Goal: Task Accomplishment & Management: Use online tool/utility

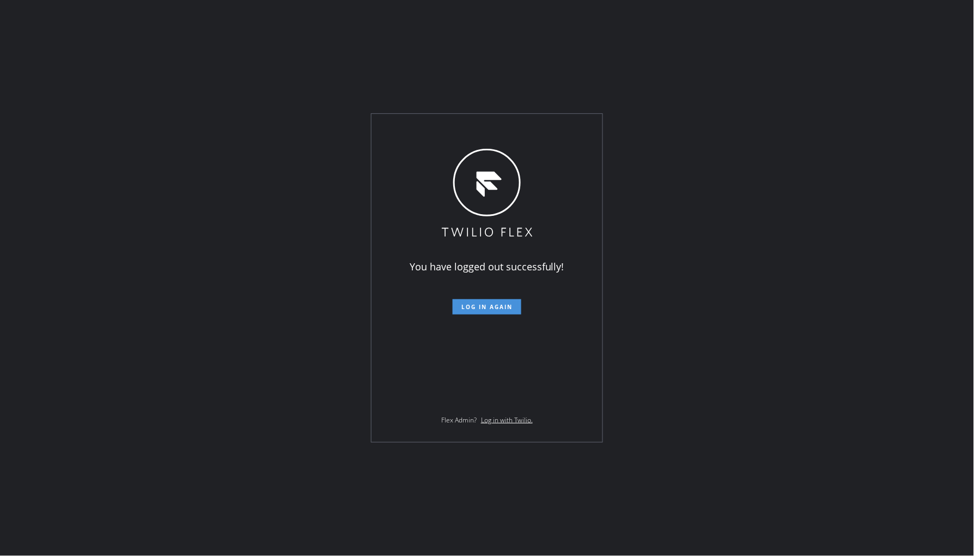
click at [507, 309] on span "Log in again" at bounding box center [486, 307] width 51 height 8
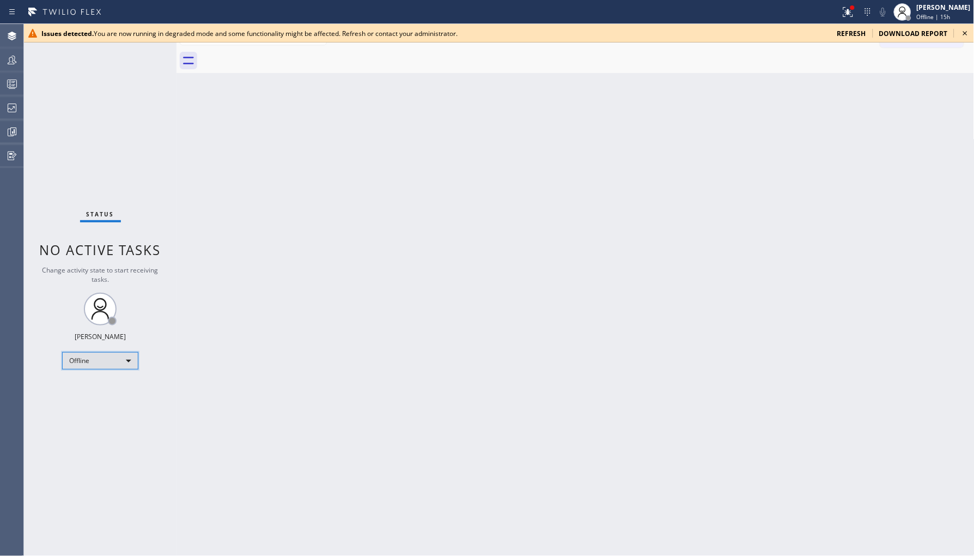
click at [111, 362] on div "Offline" at bounding box center [100, 360] width 76 height 17
click at [116, 403] on li "Unavailable" at bounding box center [100, 402] width 74 height 13
click at [966, 33] on icon at bounding box center [965, 33] width 13 height 13
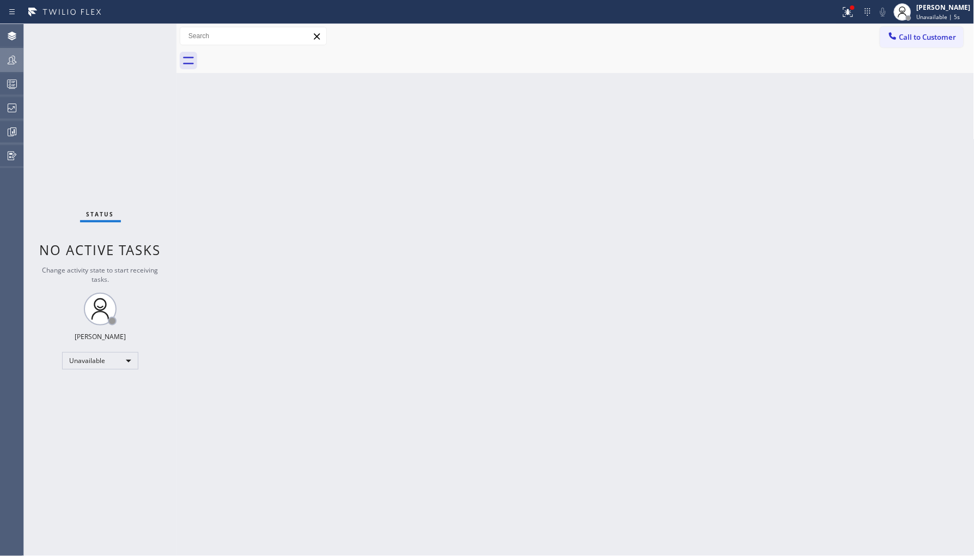
click at [14, 60] on icon at bounding box center [12, 60] width 9 height 9
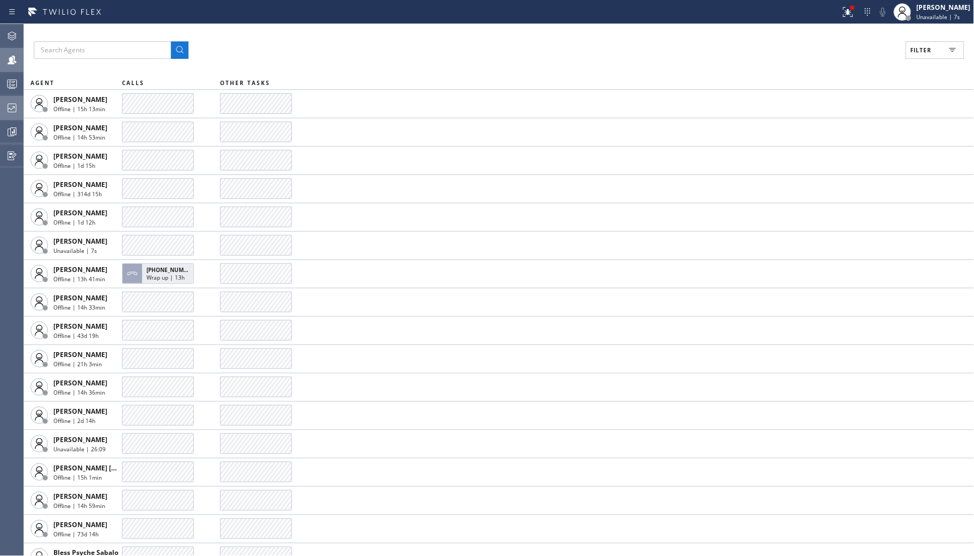
click at [9, 115] on div at bounding box center [12, 108] width 24 height 22
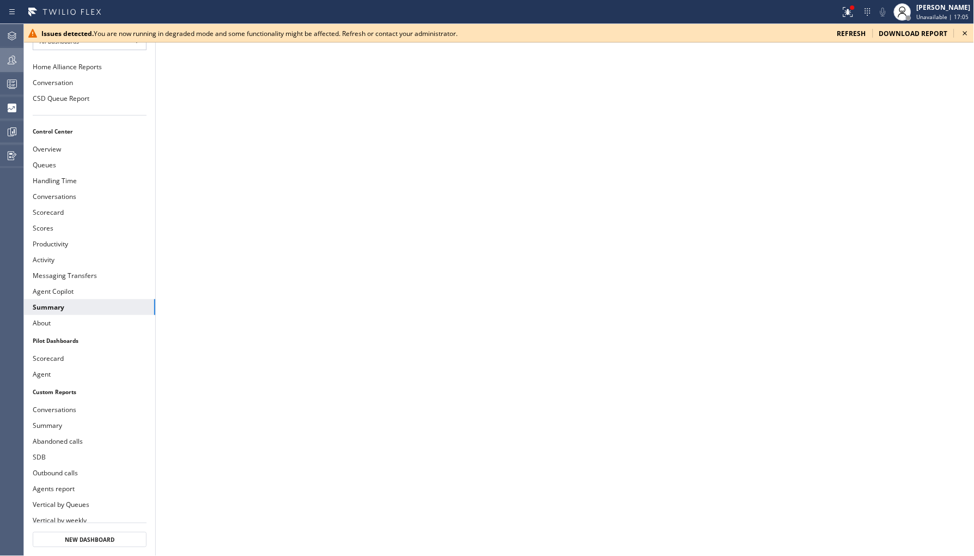
click at [843, 31] on span "refresh" at bounding box center [851, 33] width 29 height 9
